Goal: Information Seeking & Learning: Learn about a topic

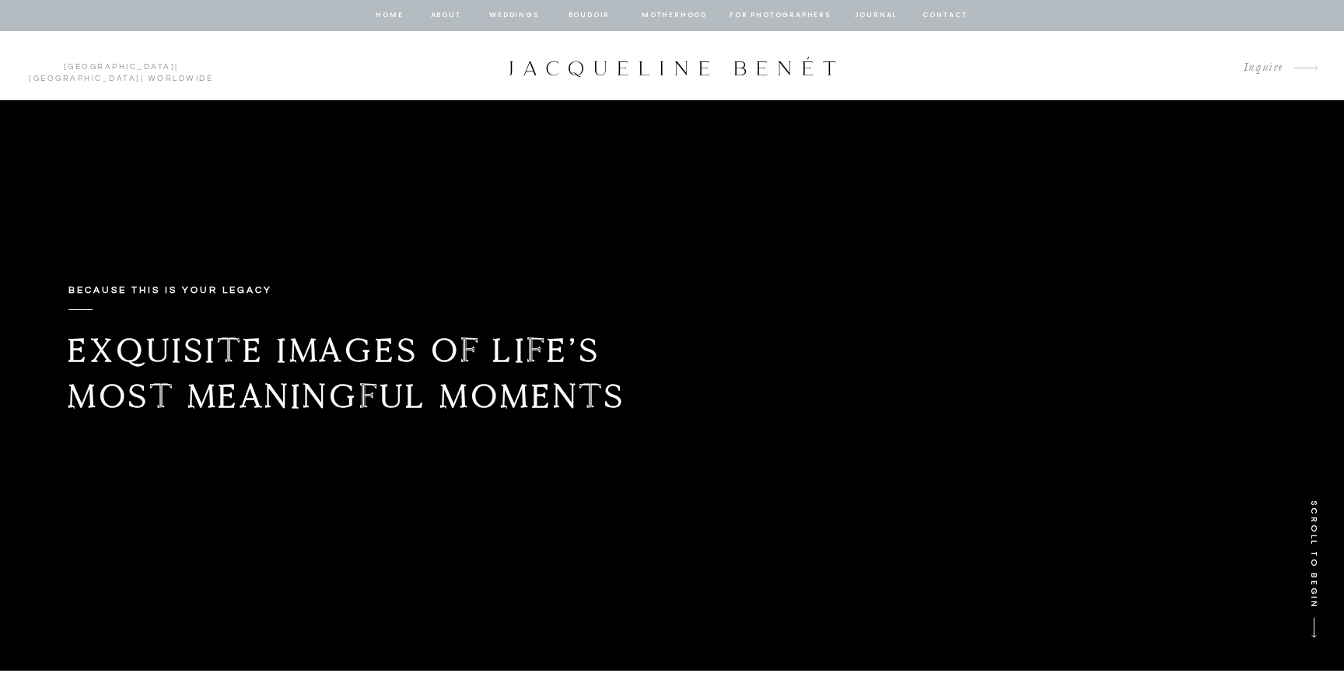
click at [519, 13] on nav "Weddings" at bounding box center [514, 16] width 53 height 14
click at [520, 17] on nav "Weddings" at bounding box center [514, 16] width 53 height 14
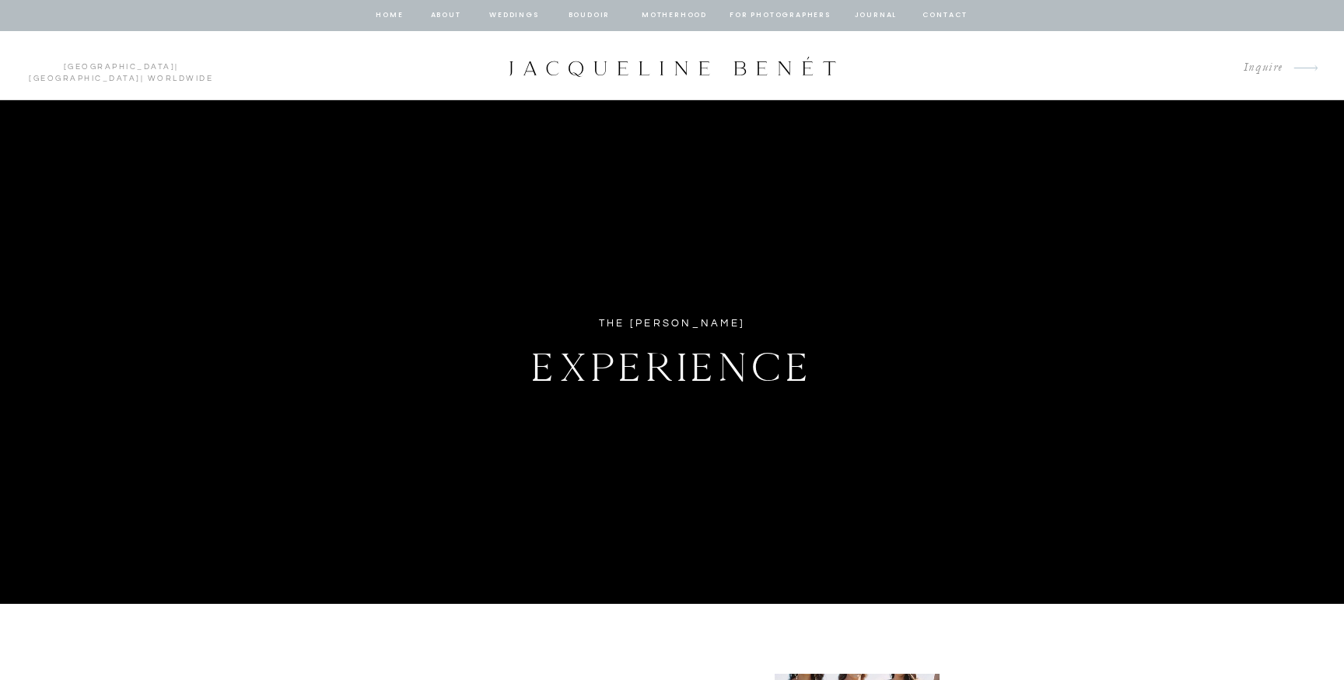
click at [520, 345] on h1 "Experience" at bounding box center [672, 363] width 448 height 54
click at [64, 68] on link "[GEOGRAPHIC_DATA]" at bounding box center [120, 67] width 112 height 8
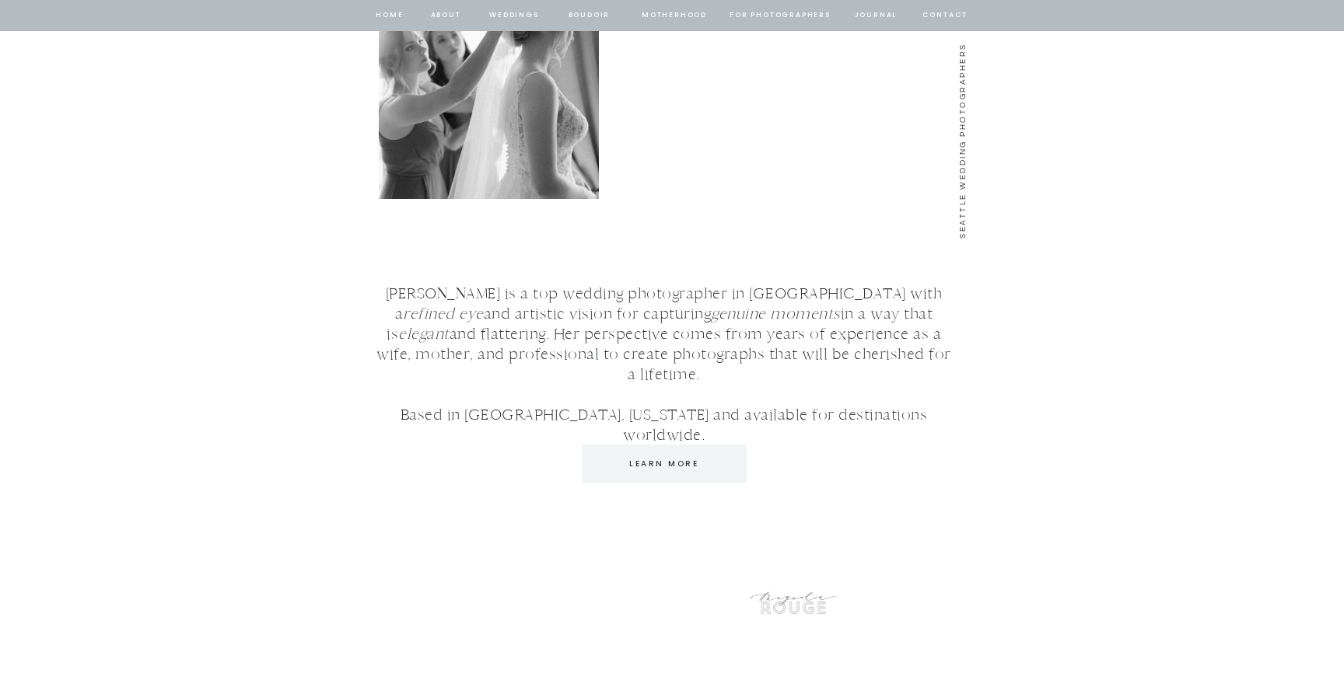
scroll to position [2896, 0]
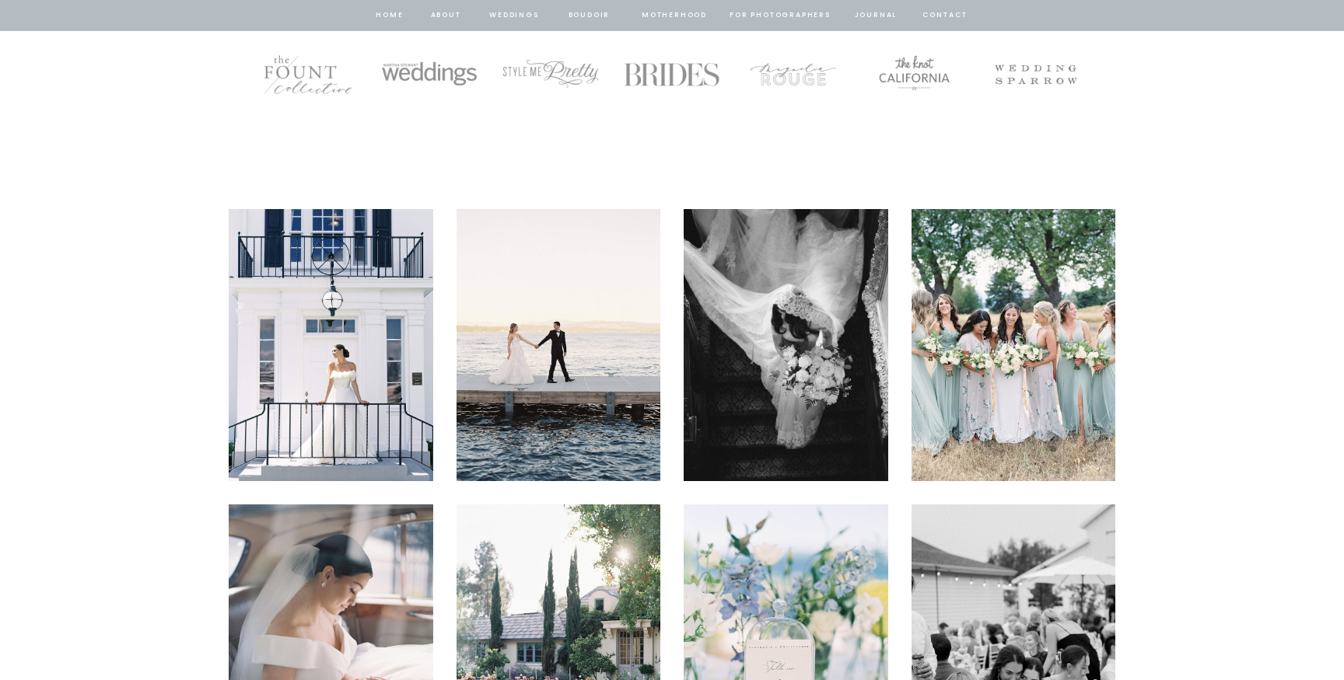
click at [523, 19] on nav "Weddings" at bounding box center [514, 16] width 53 height 14
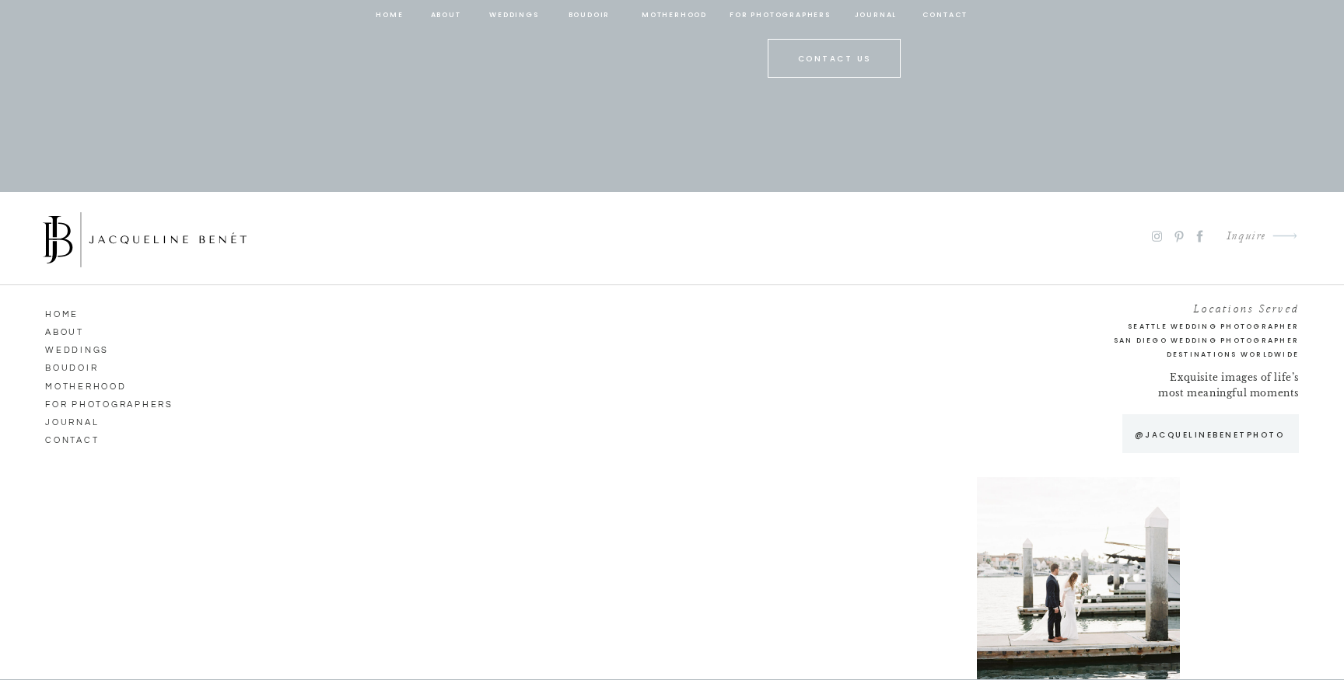
scroll to position [8272, 0]
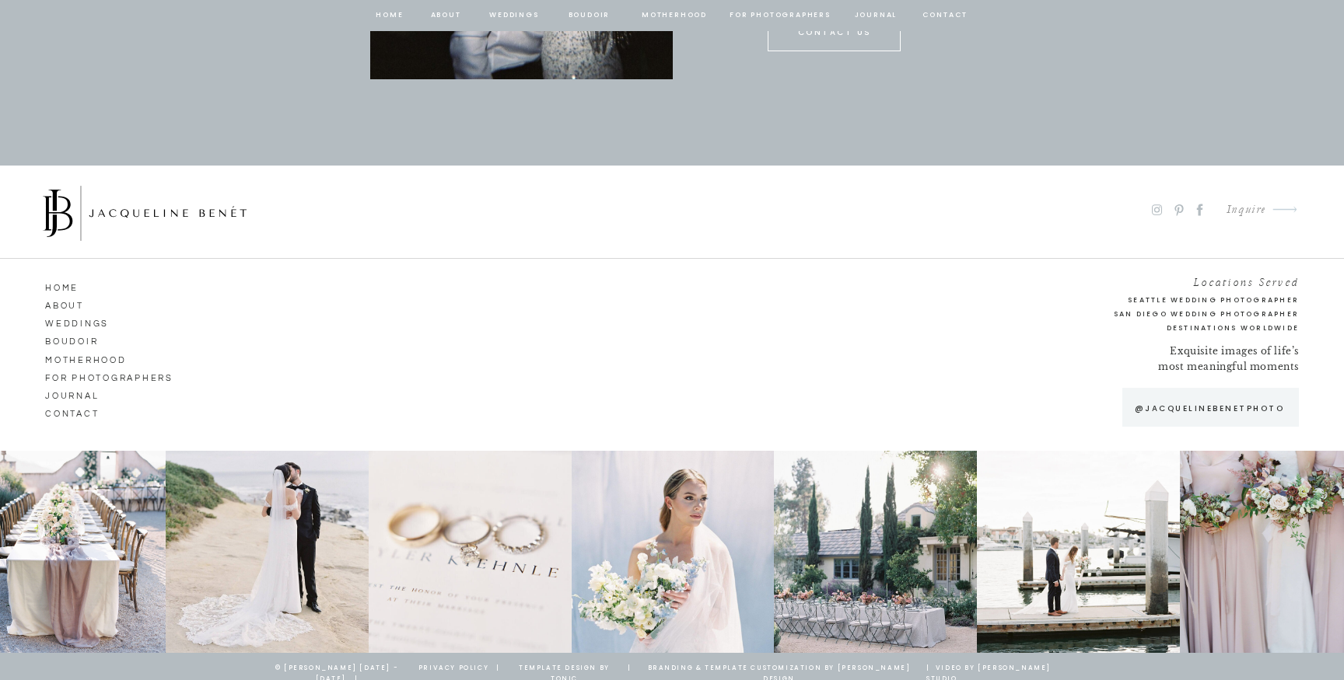
click at [84, 340] on nav "Boudoir" at bounding box center [89, 340] width 89 height 14
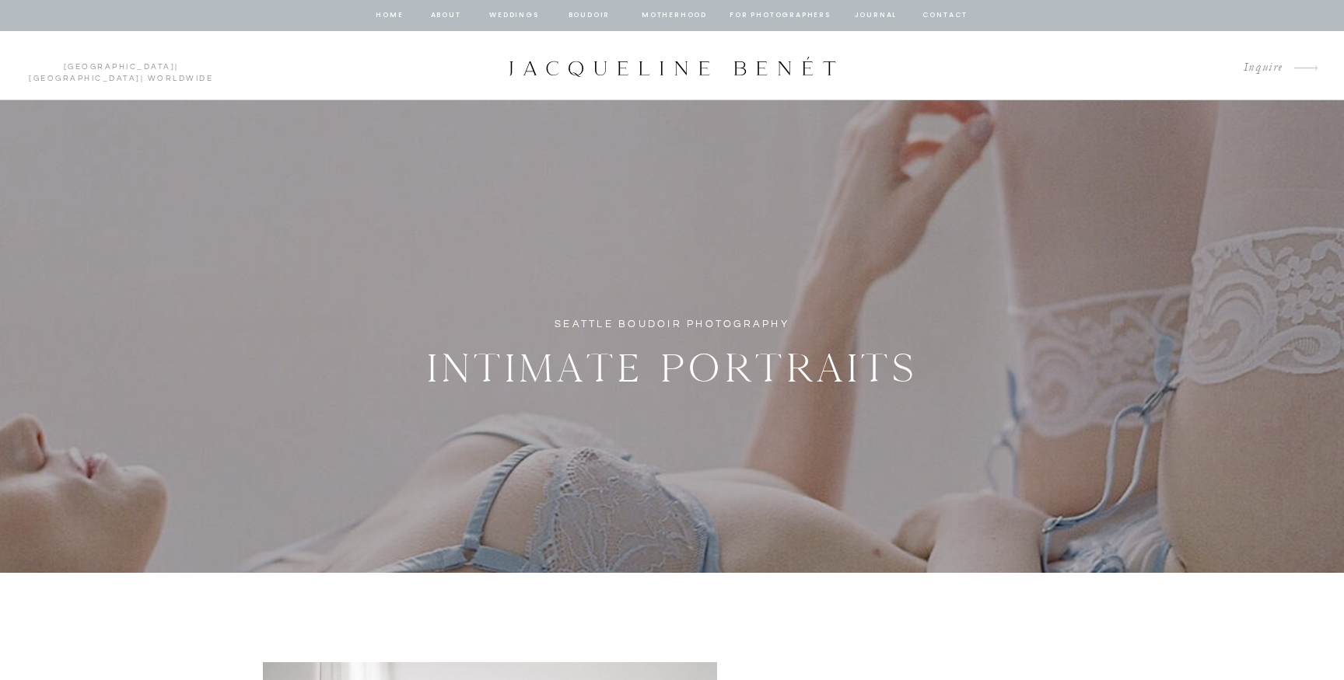
click at [491, 19] on nav "Weddings" at bounding box center [514, 16] width 53 height 14
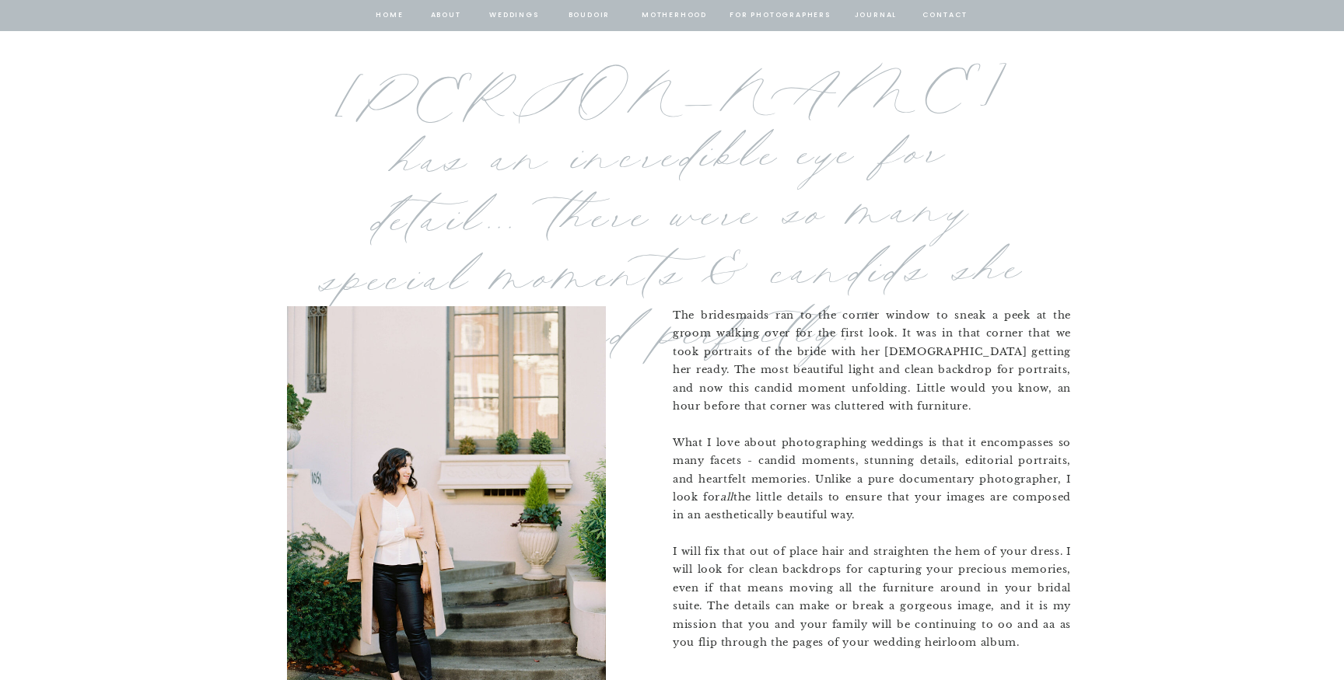
scroll to position [1323, 0]
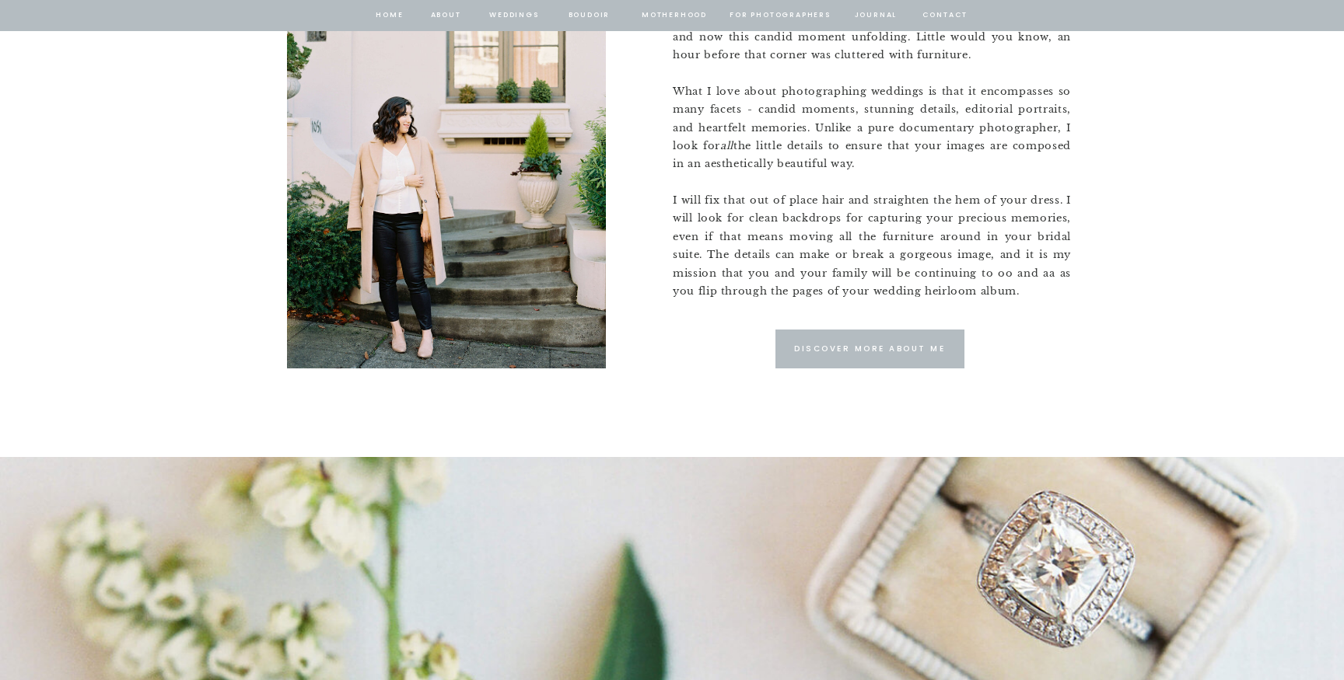
click at [807, 350] on p "Discover More about me" at bounding box center [869, 349] width 159 height 14
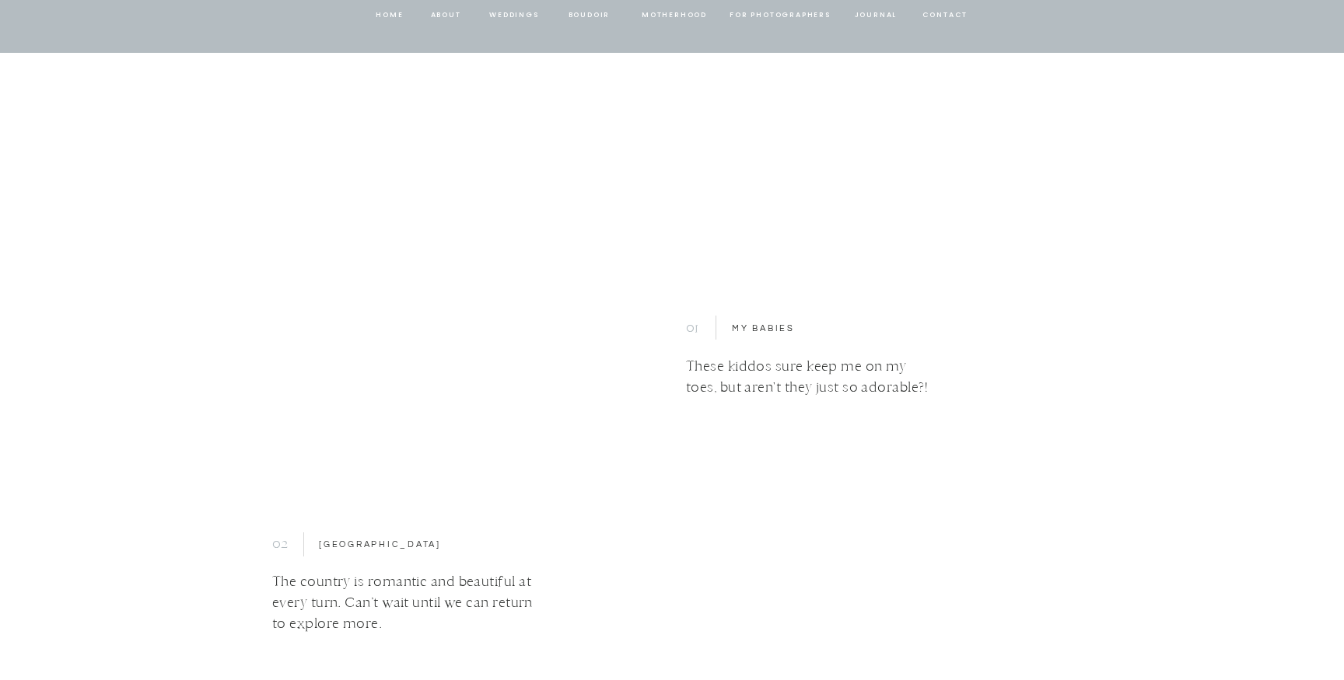
scroll to position [4407, 0]
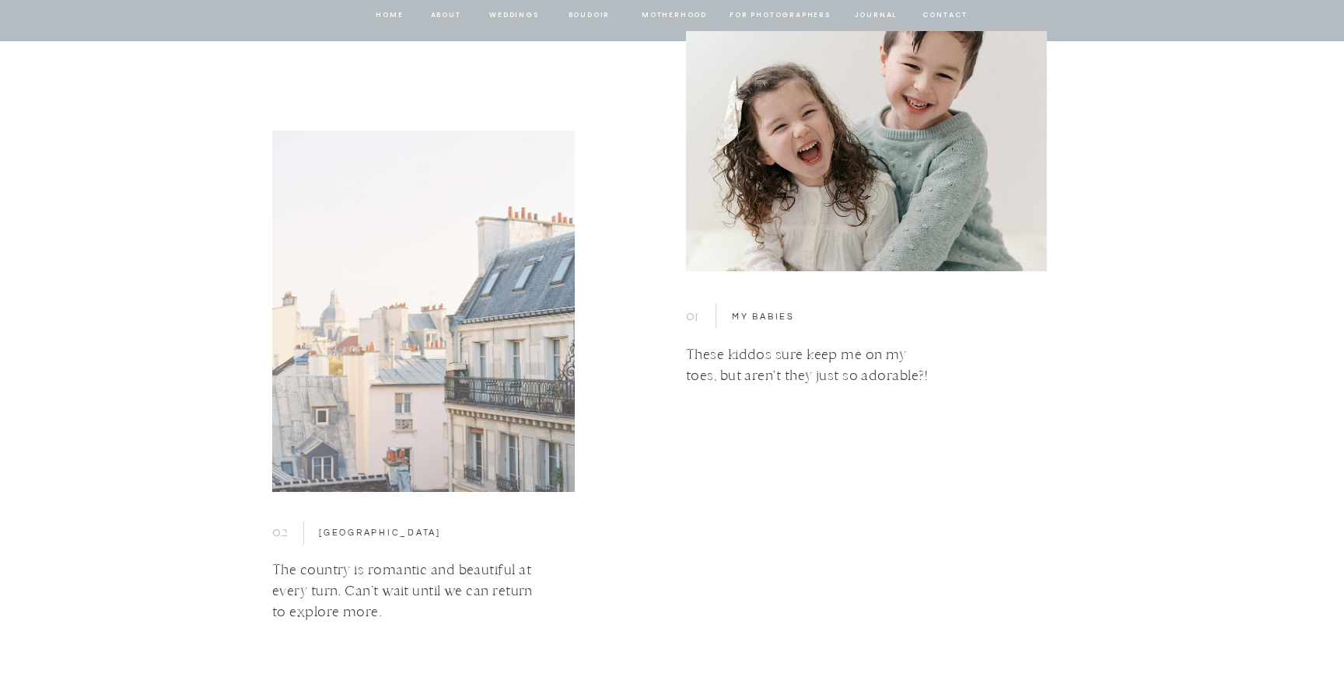
click at [464, 324] on div at bounding box center [423, 312] width 302 height 362
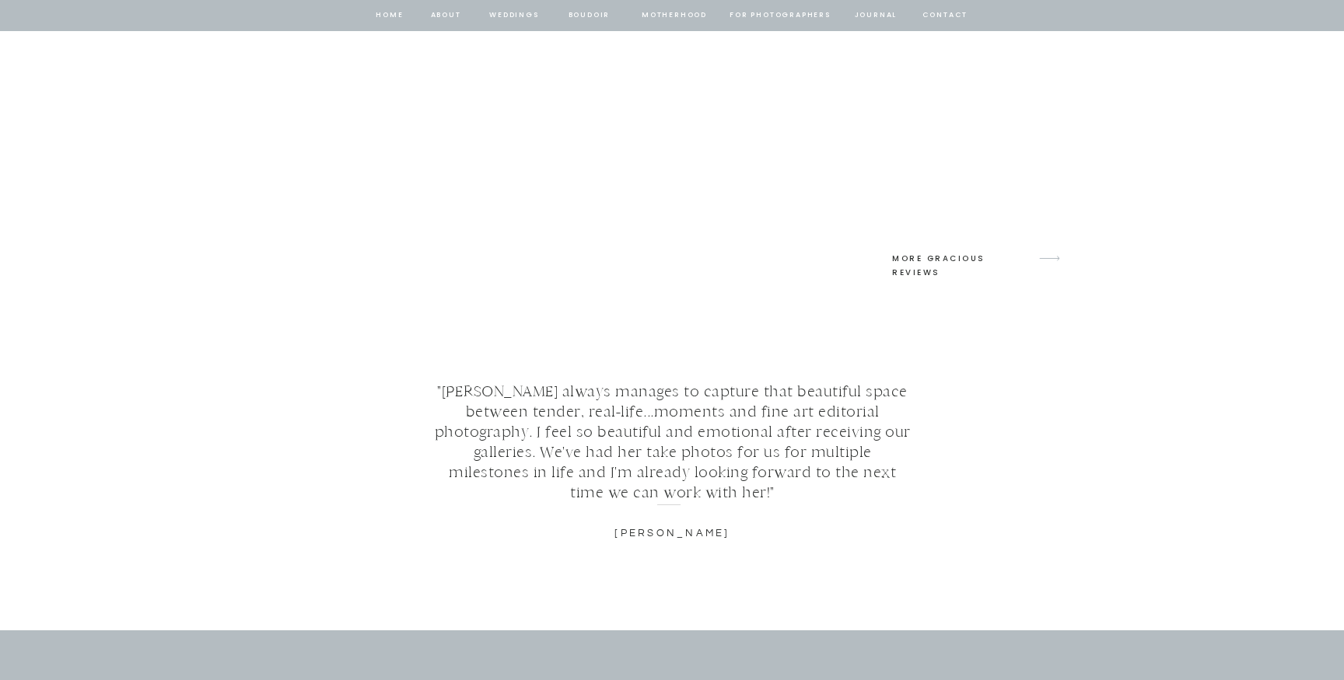
scroll to position [6923, 0]
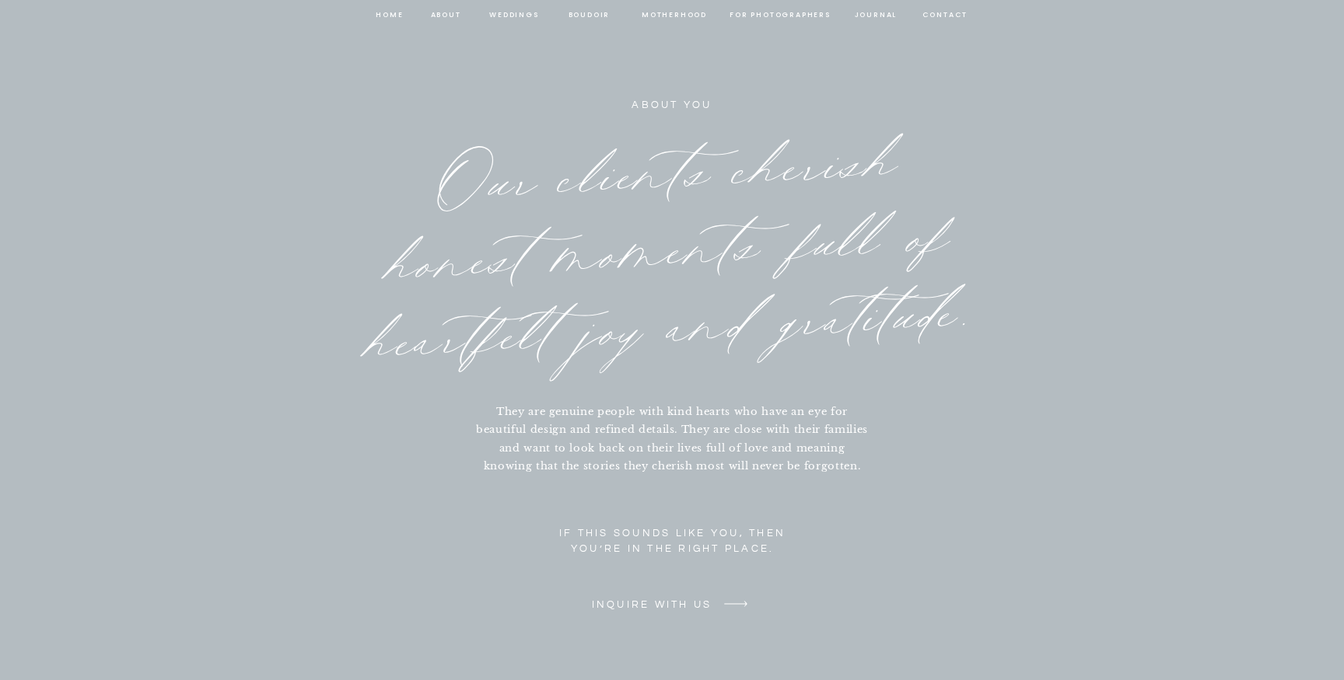
click at [652, 602] on p "inquire with us" at bounding box center [651, 606] width 129 height 16
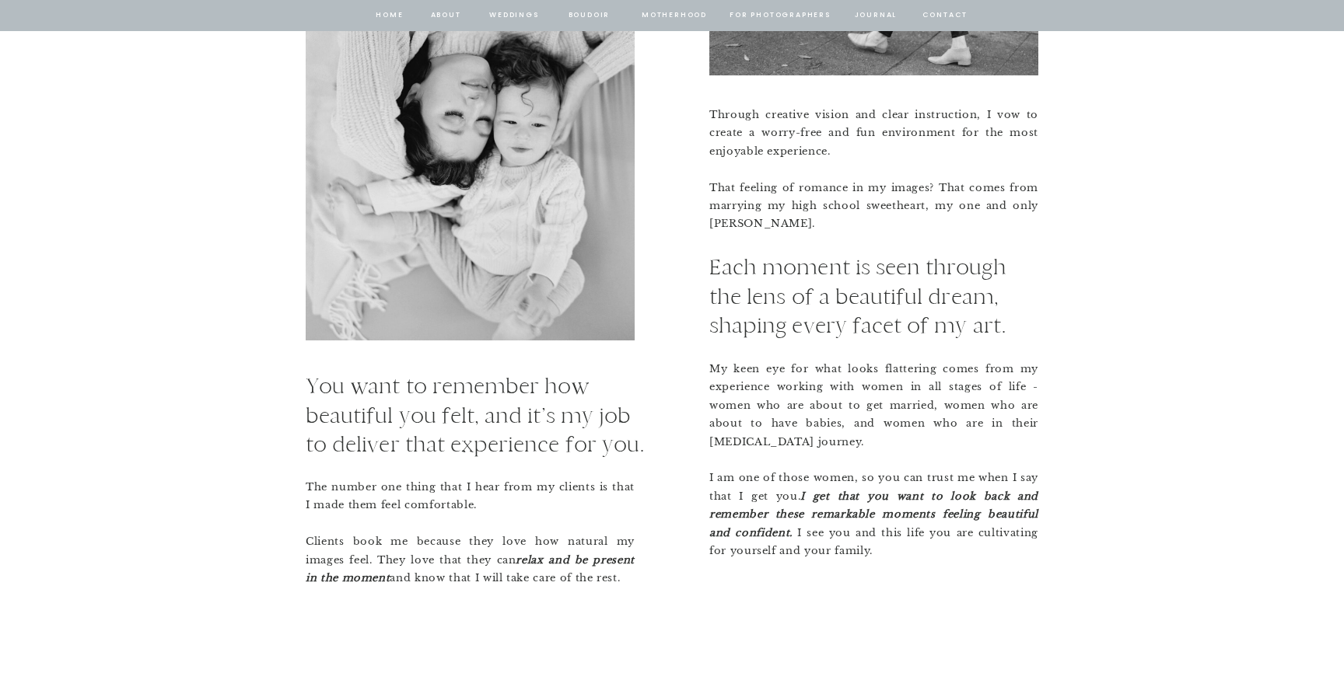
scroll to position [1624, 0]
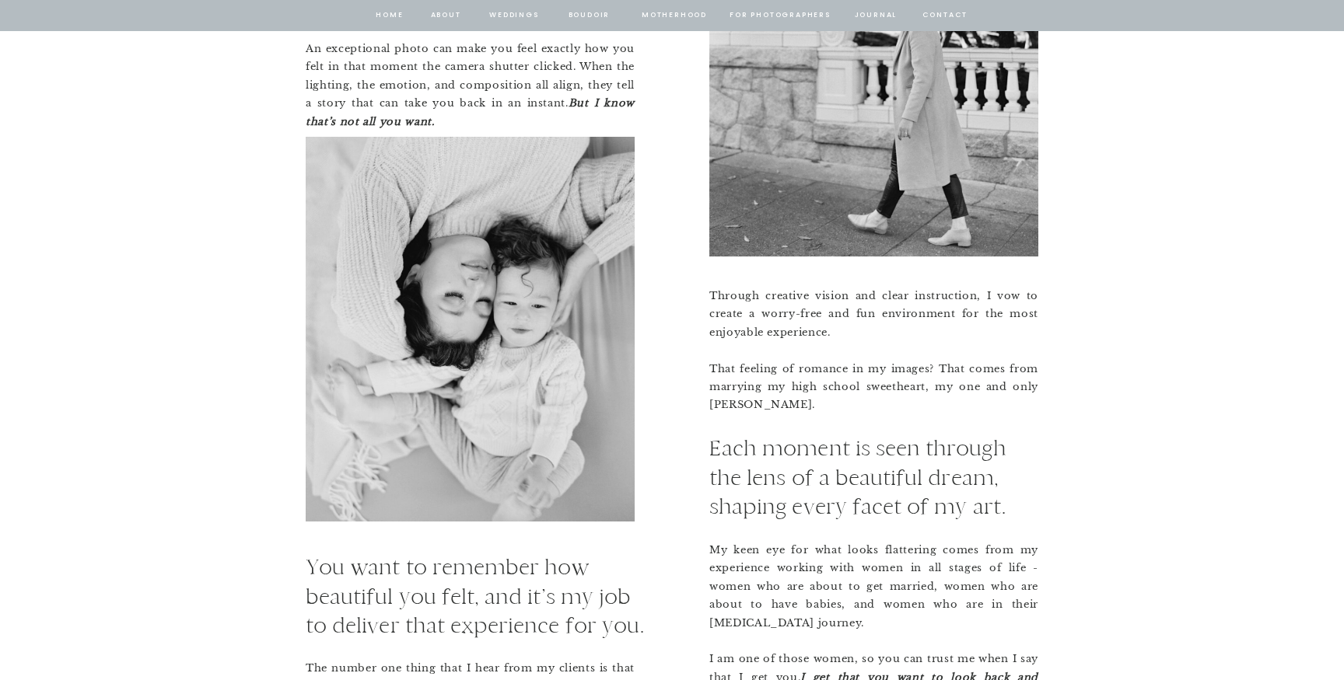
click at [396, 15] on nav "home" at bounding box center [390, 16] width 30 height 14
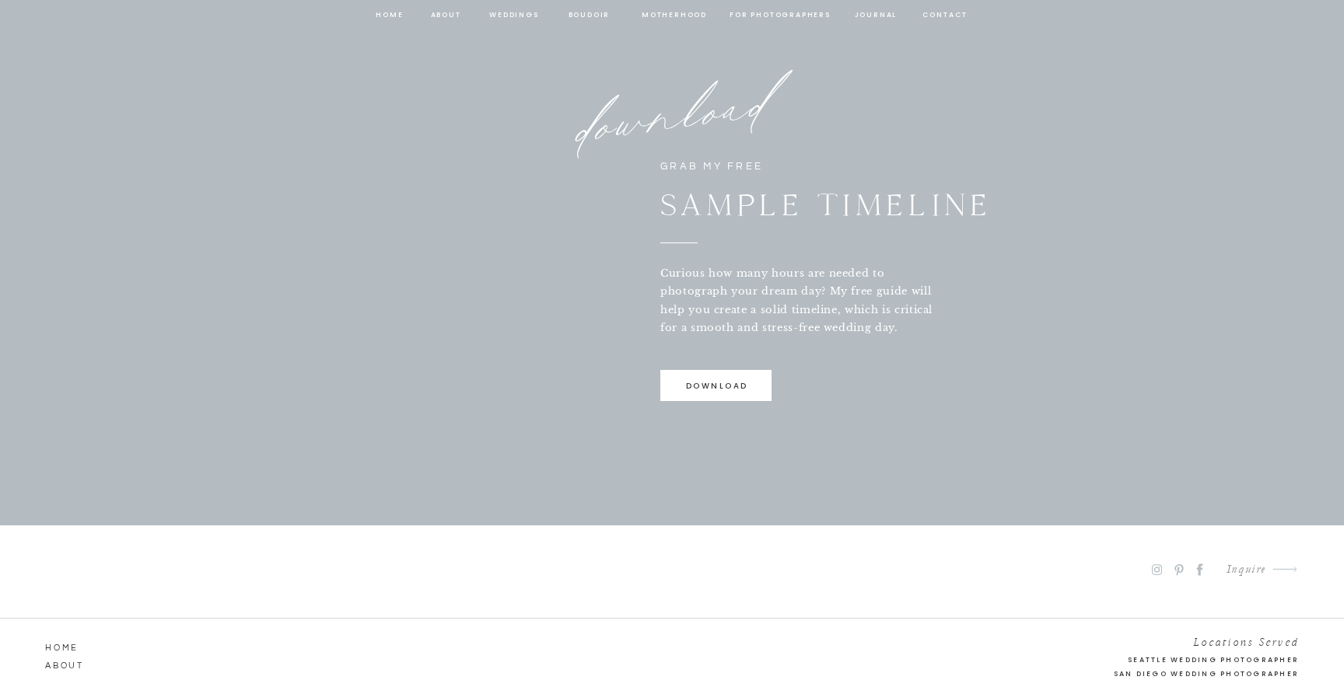
scroll to position [1037, 0]
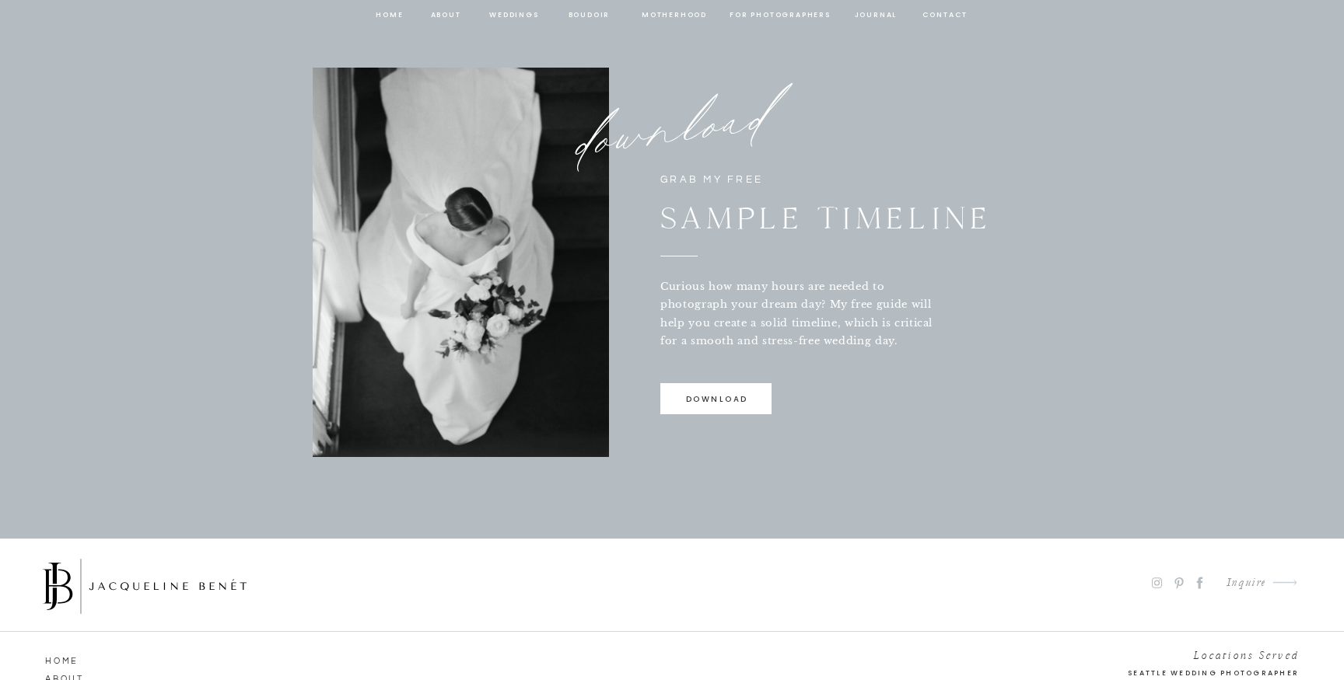
click at [723, 411] on p "download" at bounding box center [717, 403] width 110 height 21
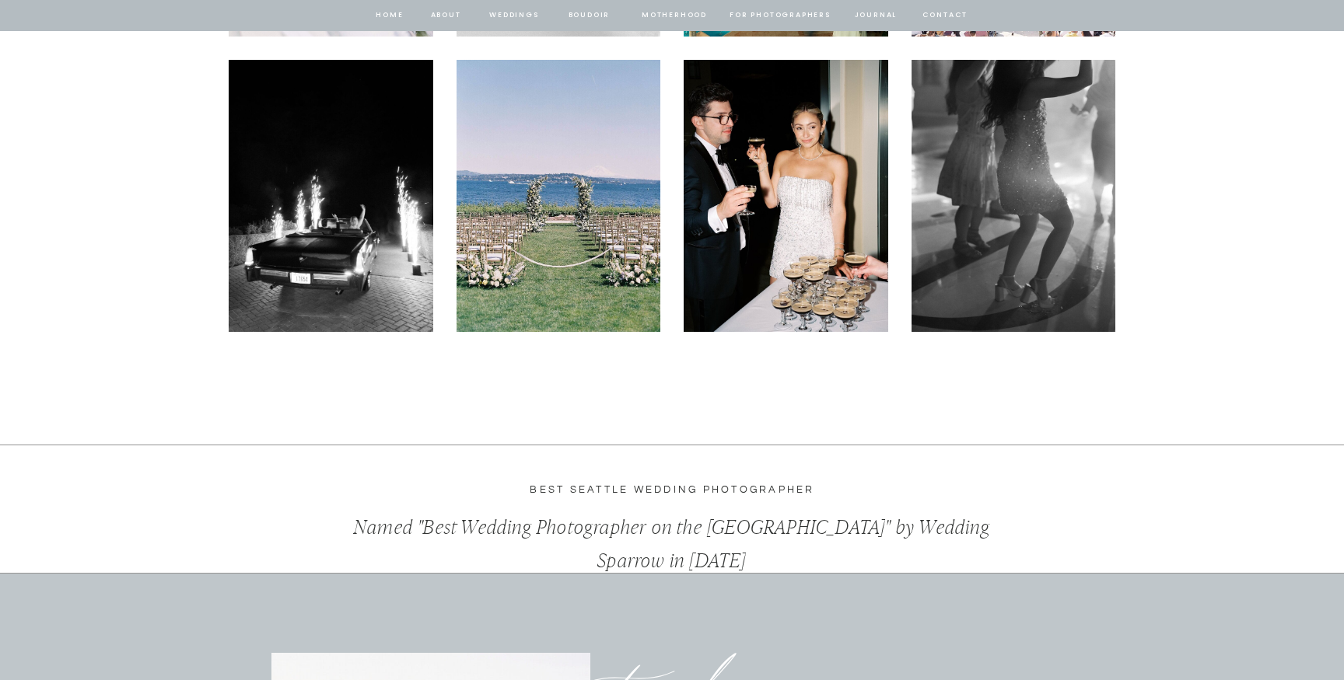
scroll to position [4723, 0]
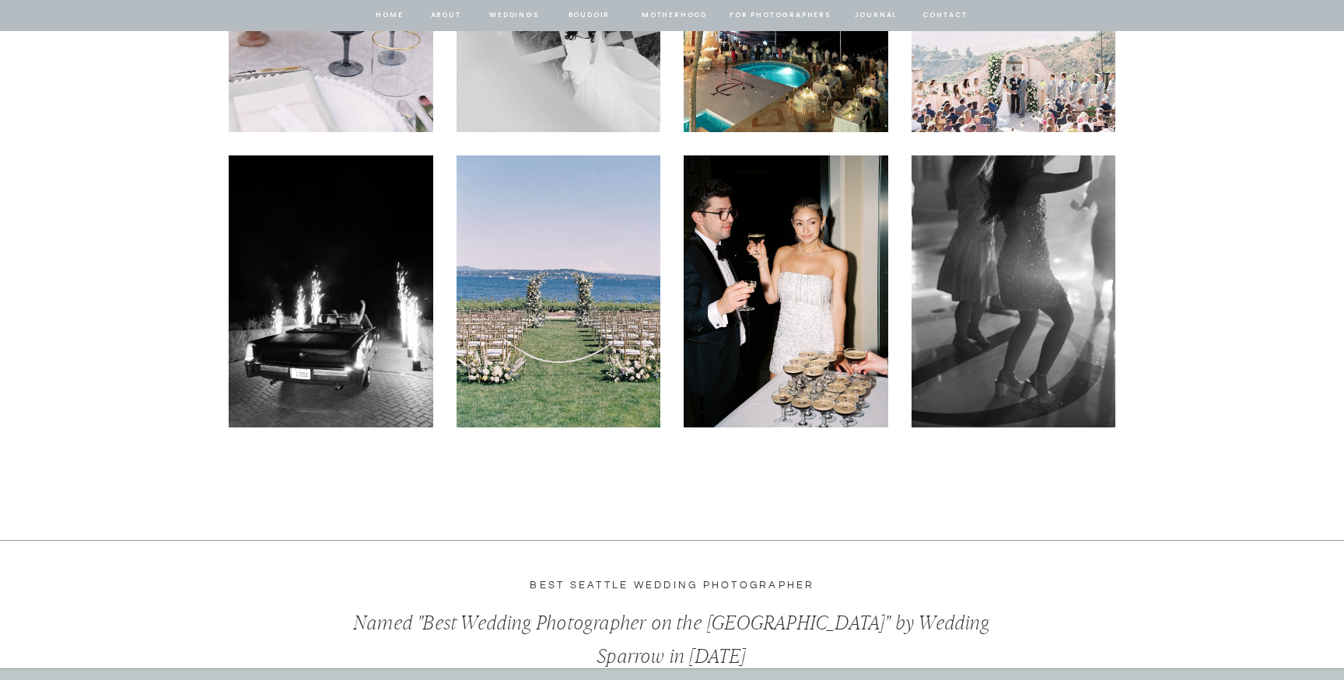
click at [622, 366] on img at bounding box center [558, 292] width 205 height 272
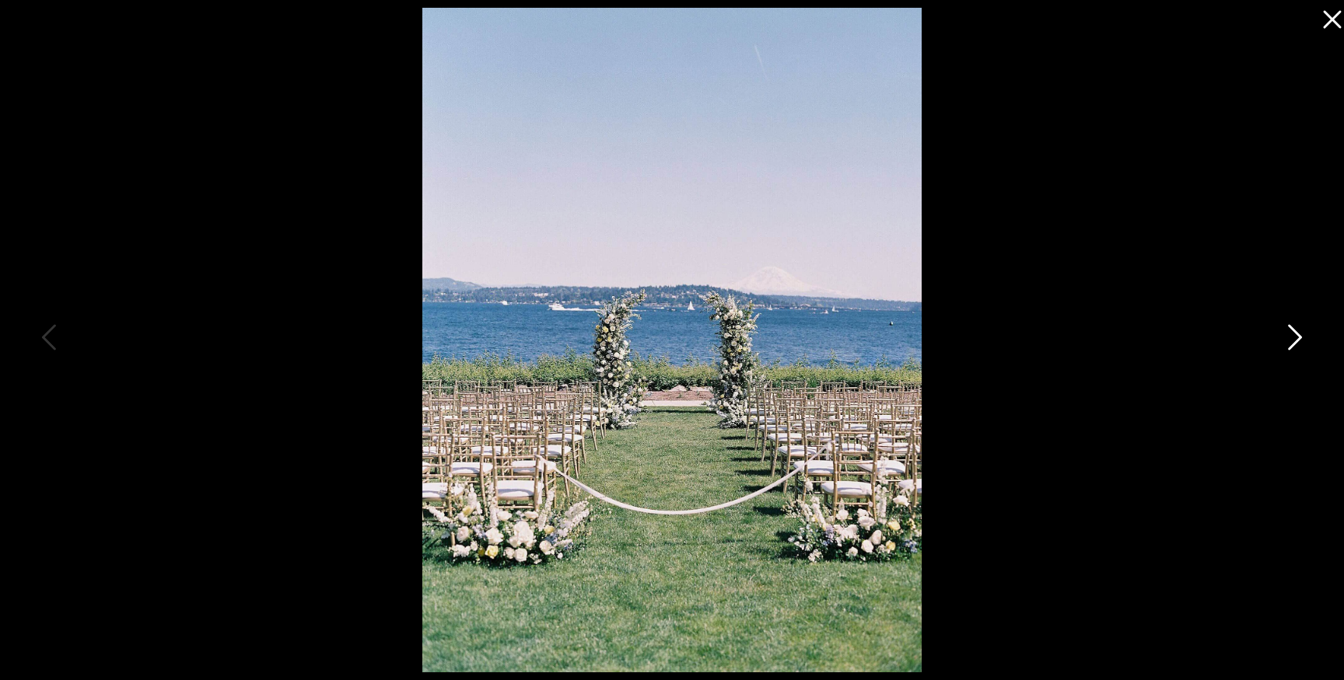
click at [1299, 340] on icon at bounding box center [1293, 341] width 39 height 47
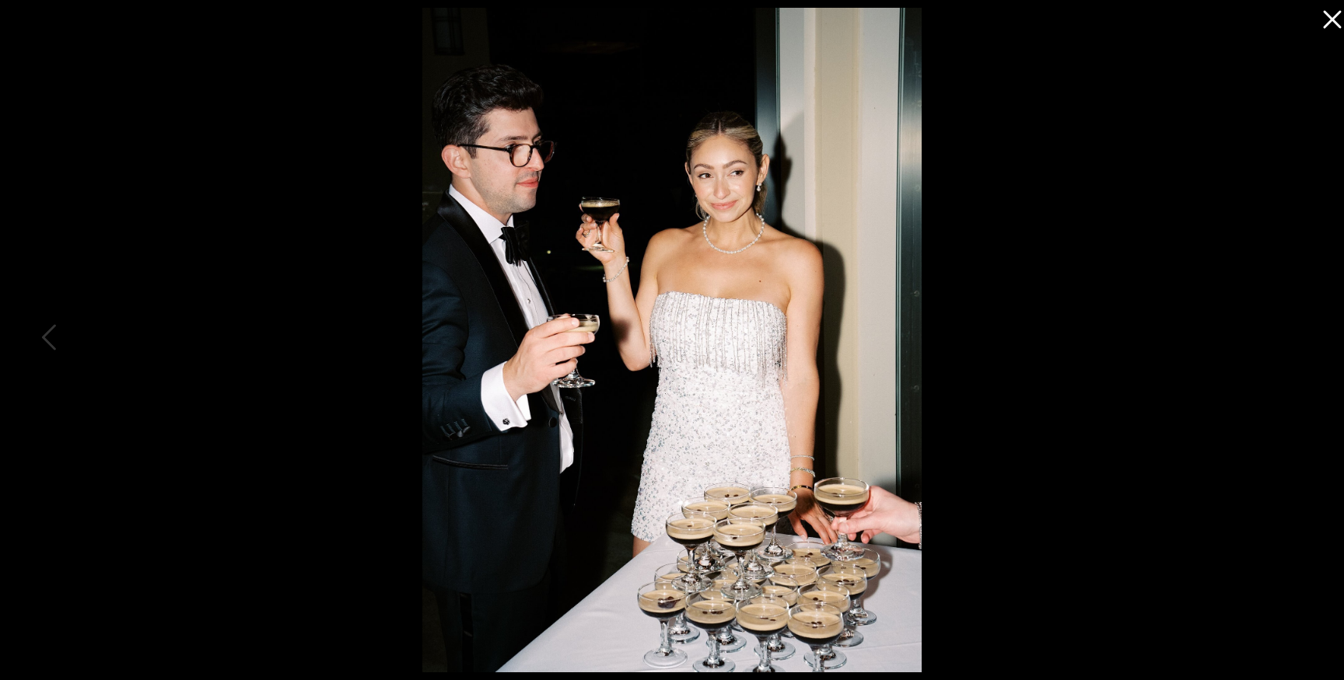
click at [1299, 340] on div at bounding box center [672, 340] width 1344 height 680
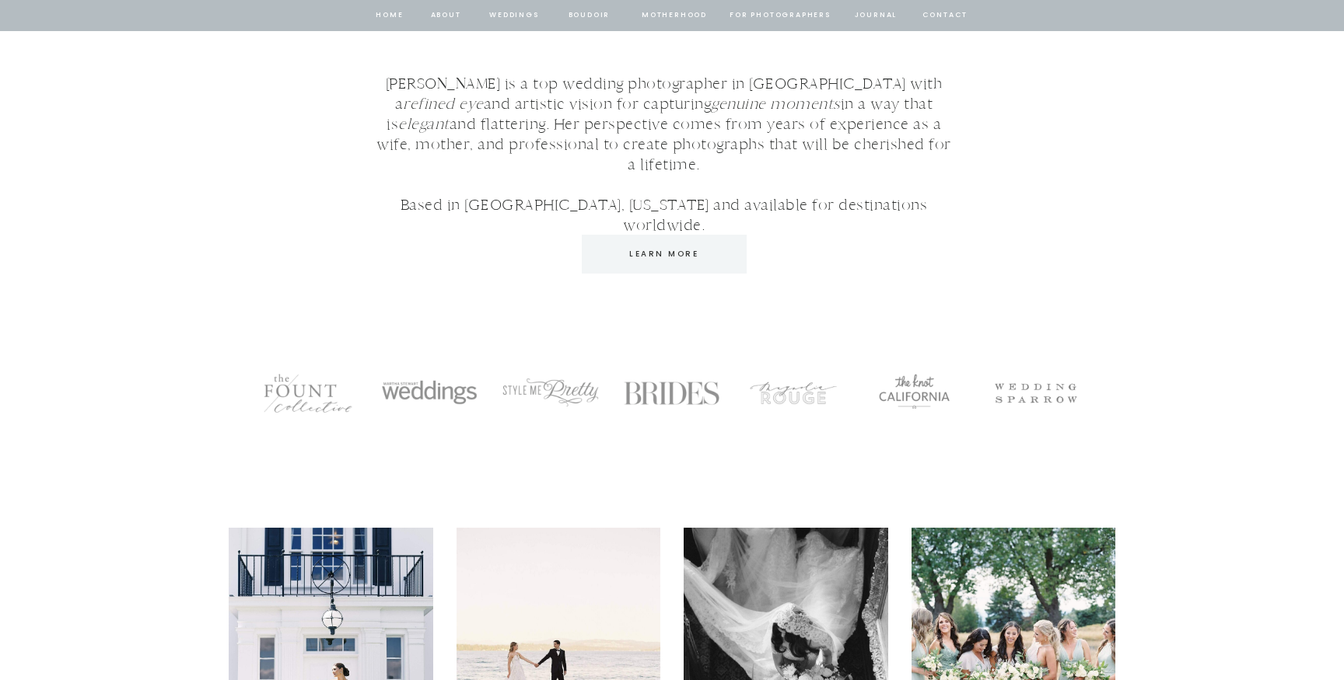
scroll to position [2506, 0]
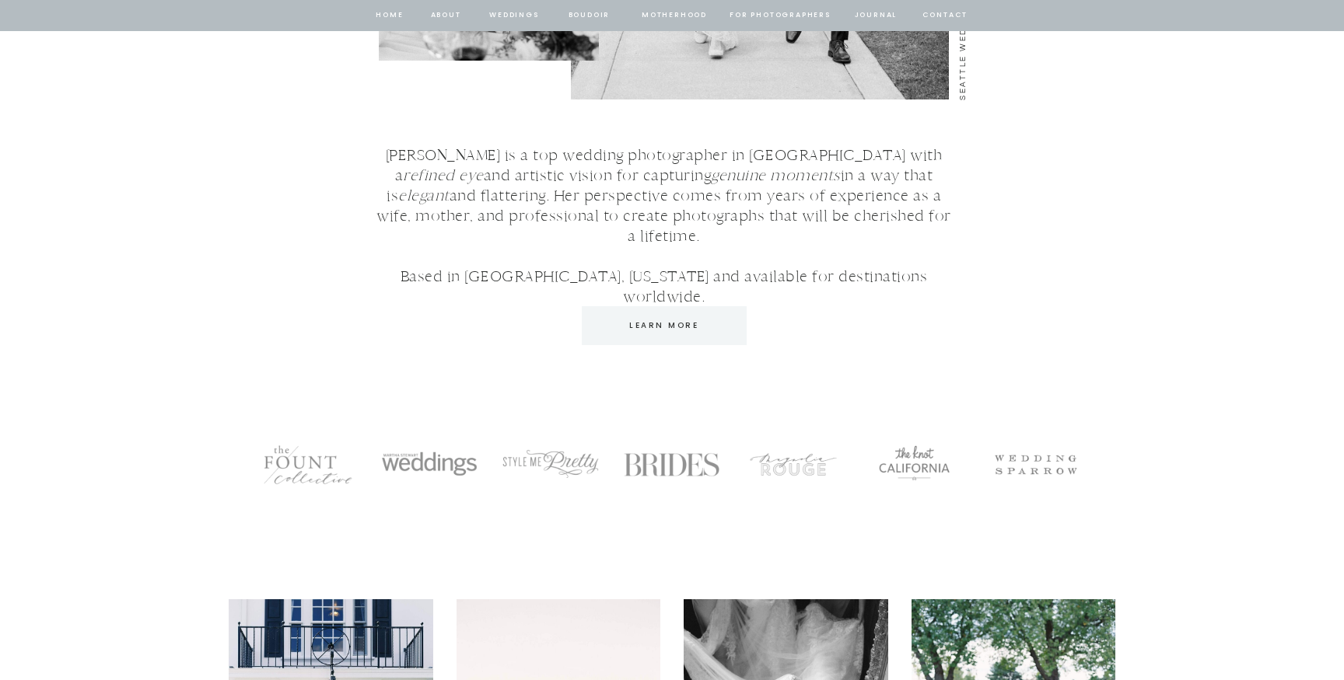
click at [661, 309] on div at bounding box center [664, 325] width 165 height 39
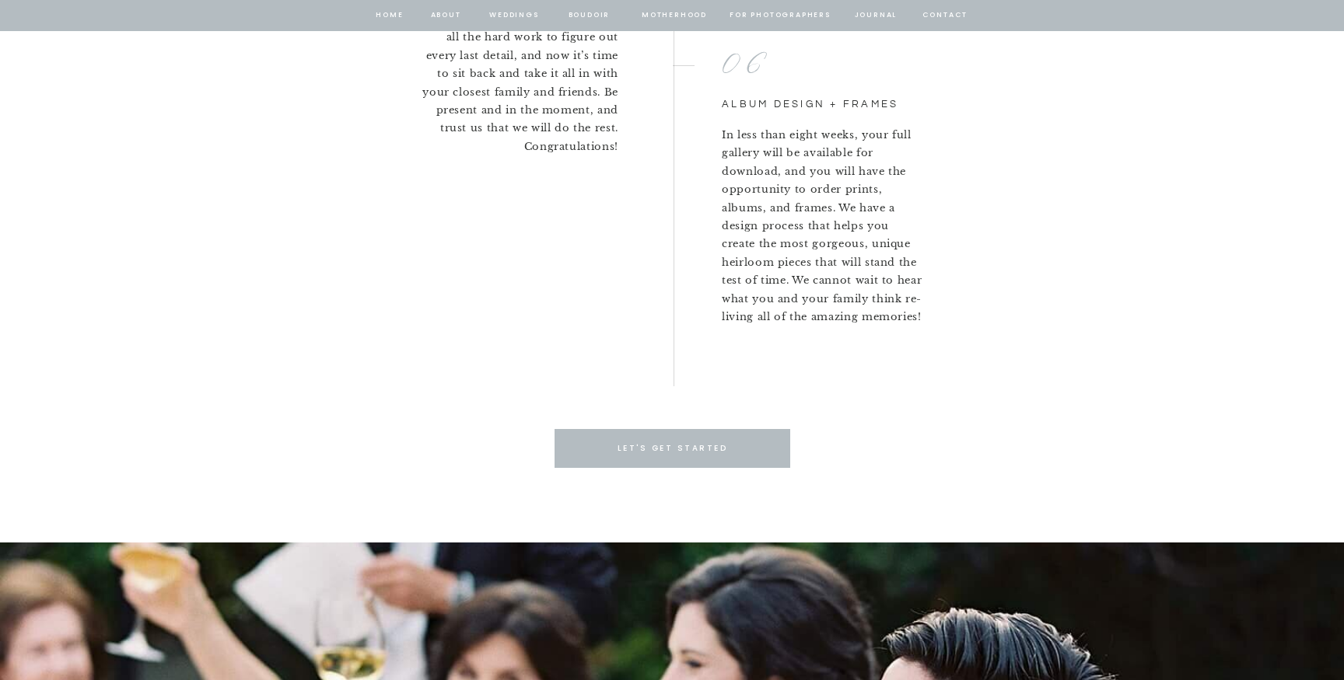
scroll to position [3705, 0]
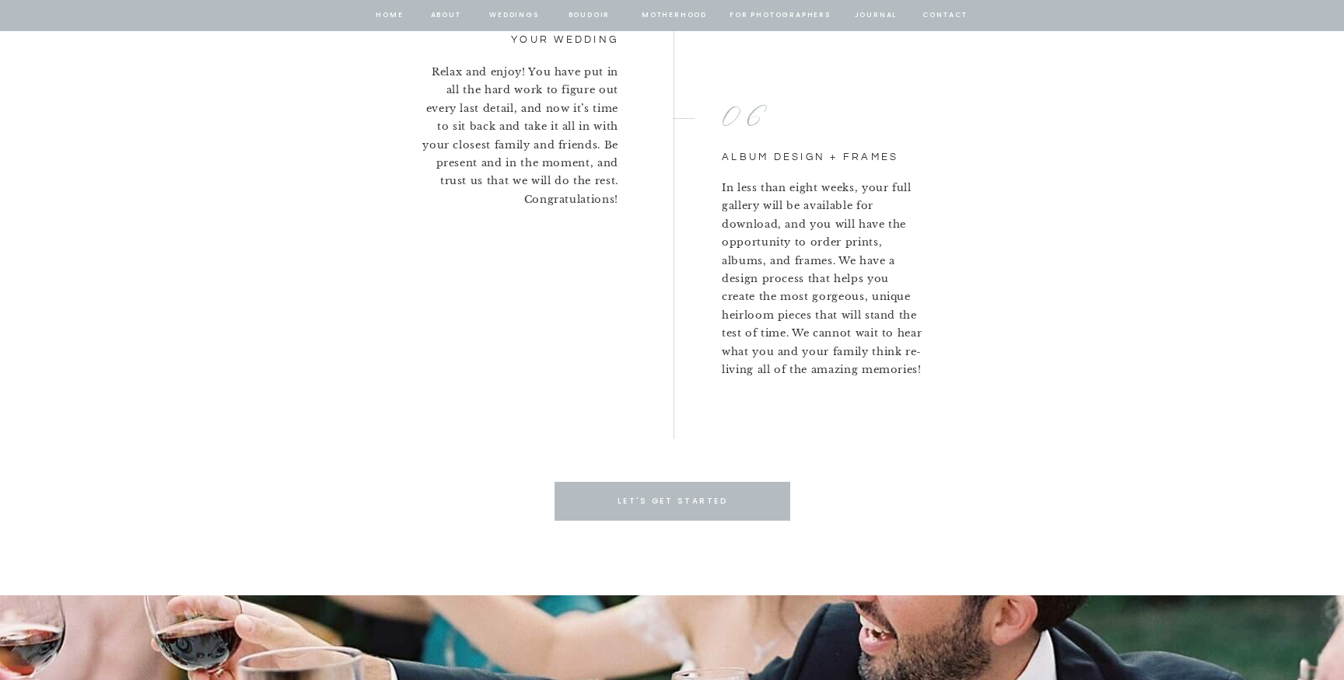
click at [729, 512] on div at bounding box center [672, 501] width 236 height 39
